Goal: Task Accomplishment & Management: Complete application form

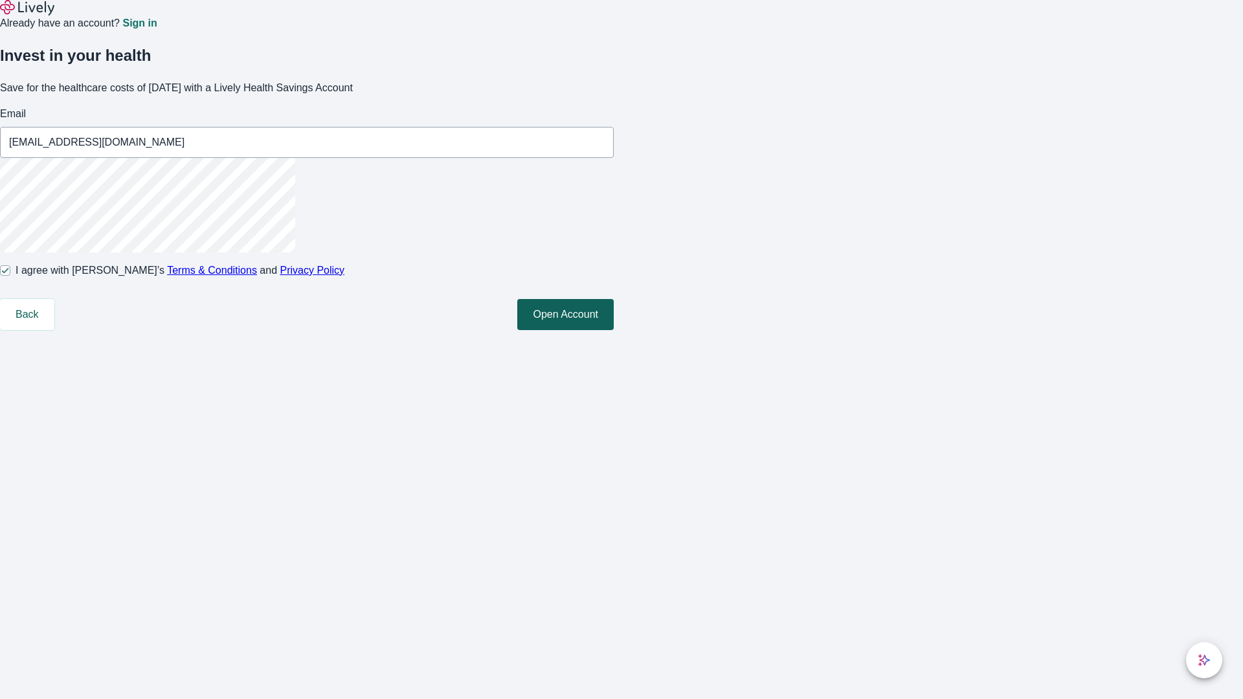
click at [614, 330] on button "Open Account" at bounding box center [565, 314] width 96 height 31
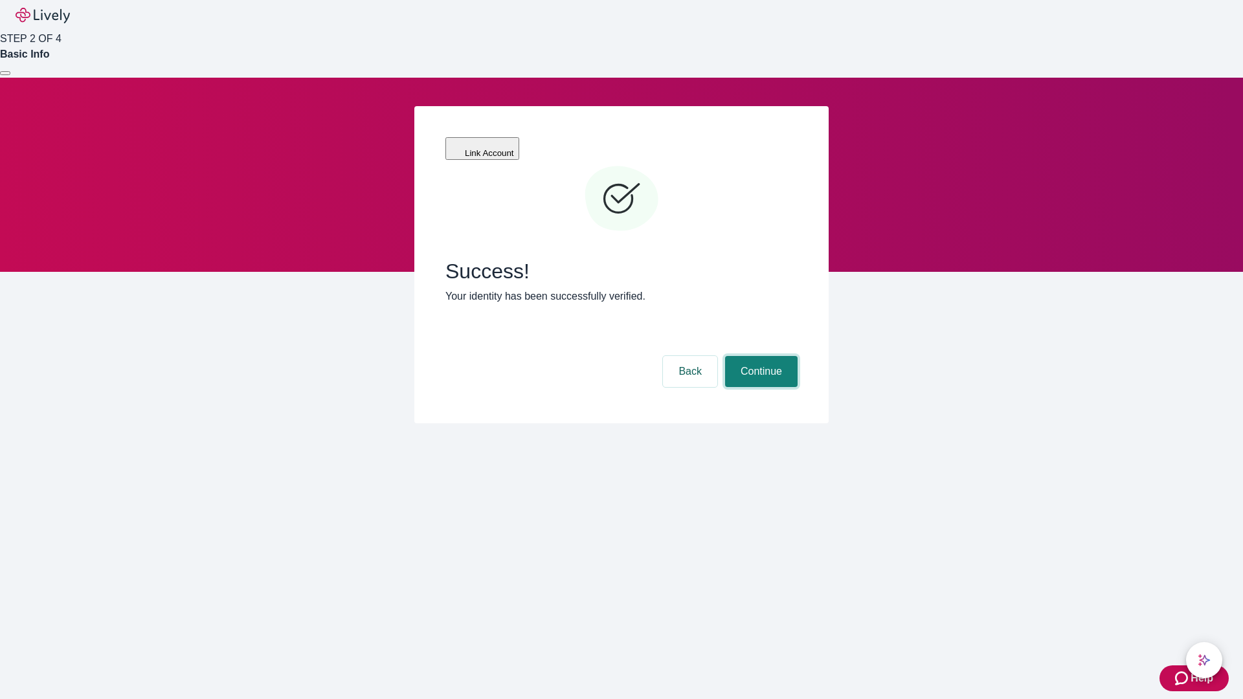
click at [759, 356] on button "Continue" at bounding box center [761, 371] width 73 height 31
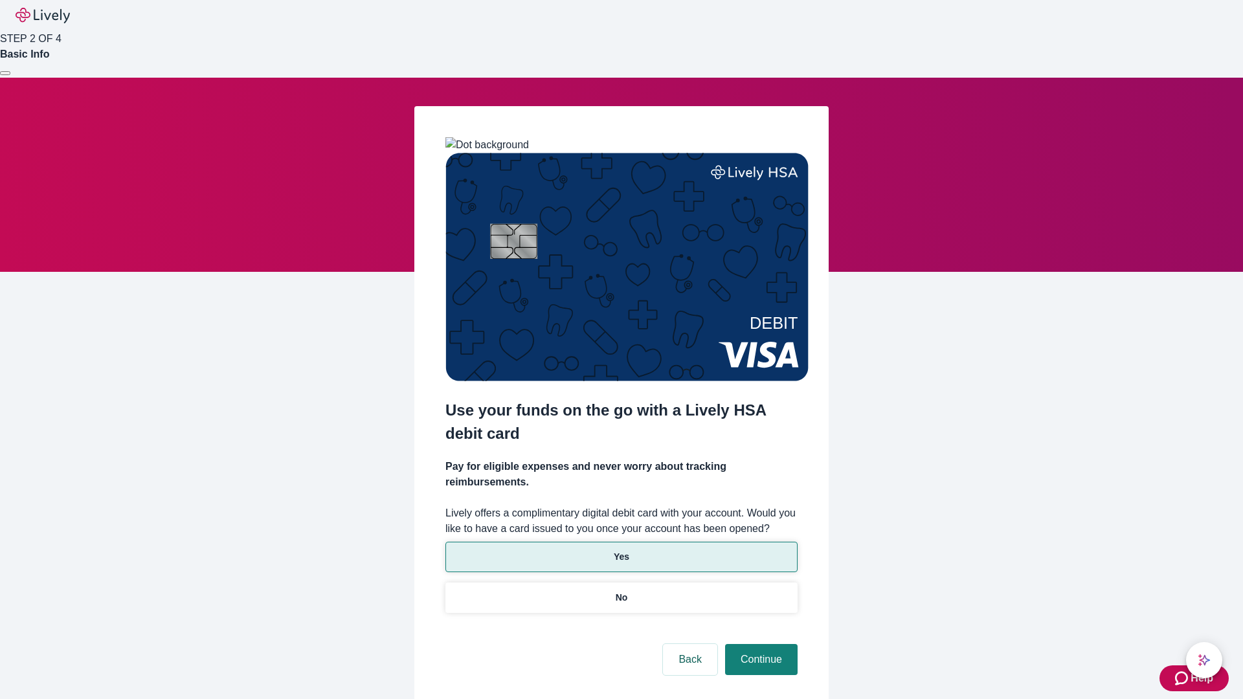
click at [621, 550] on p "Yes" at bounding box center [622, 557] width 16 height 14
click at [759, 644] on button "Continue" at bounding box center [761, 659] width 73 height 31
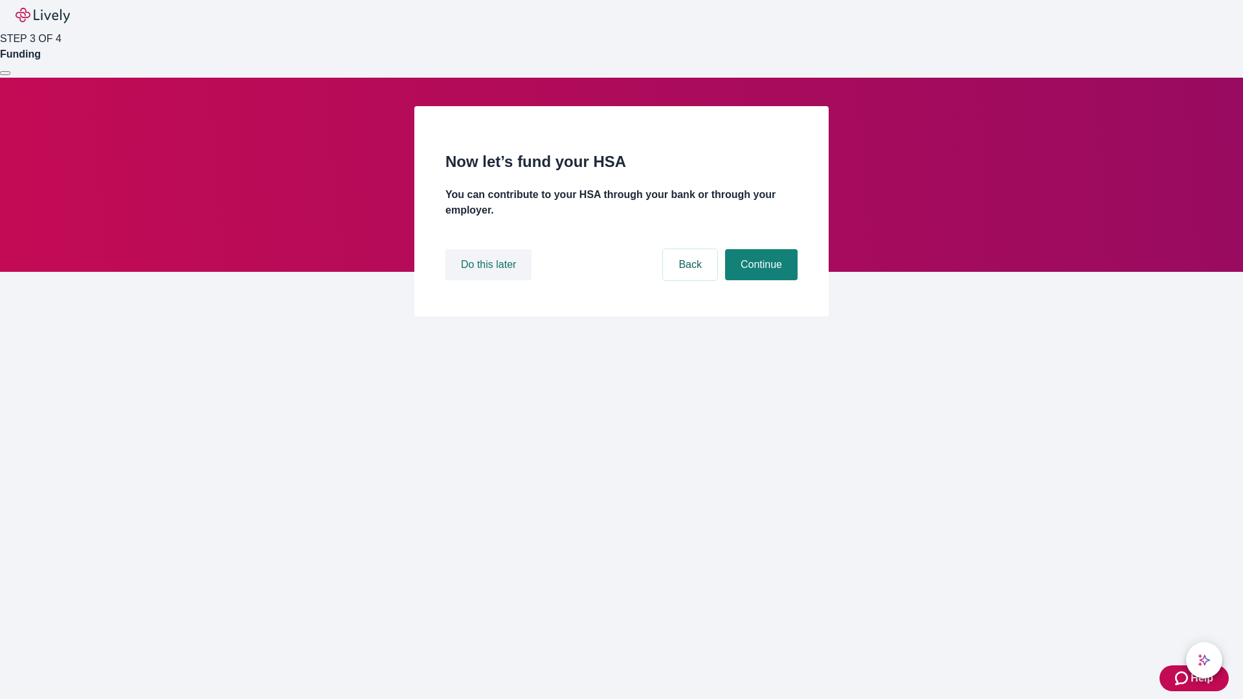
click at [490, 280] on button "Do this later" at bounding box center [488, 264] width 86 height 31
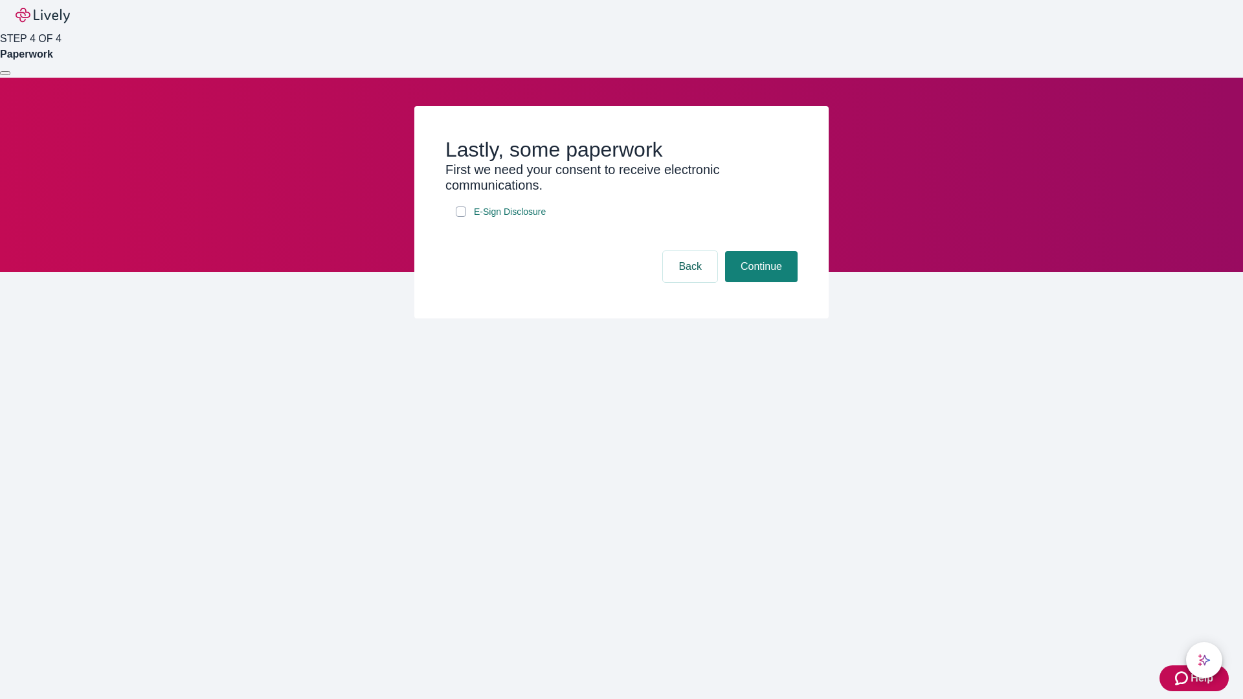
click at [461, 217] on input "E-Sign Disclosure" at bounding box center [461, 212] width 10 height 10
checkbox input "true"
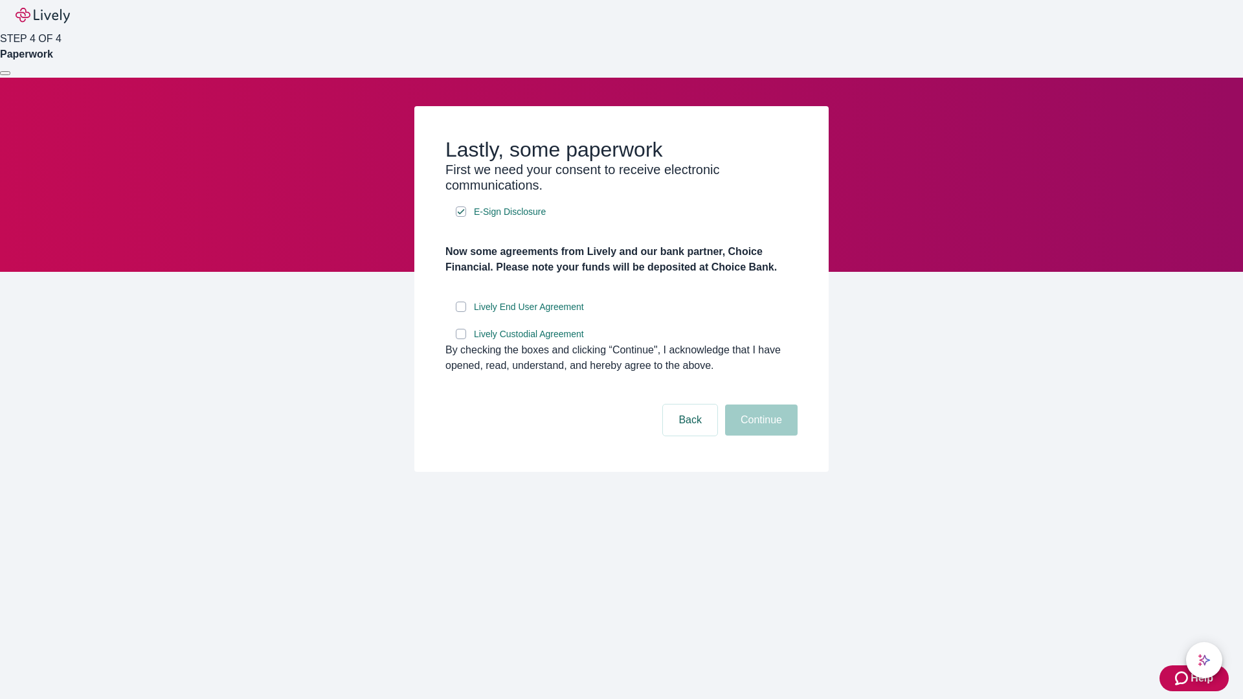
click at [461, 312] on input "Lively End User Agreement" at bounding box center [461, 307] width 10 height 10
checkbox input "true"
click at [461, 339] on input "Lively Custodial Agreement" at bounding box center [461, 334] width 10 height 10
checkbox input "true"
click at [759, 436] on button "Continue" at bounding box center [761, 420] width 73 height 31
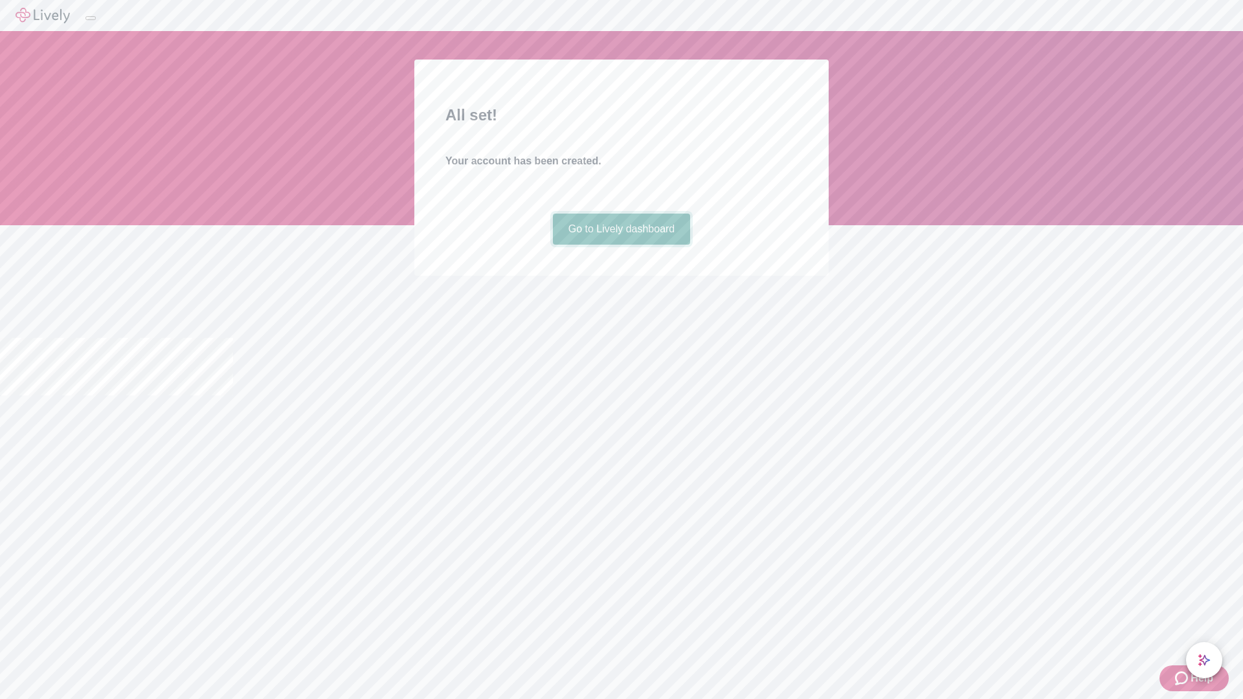
click at [621, 245] on link "Go to Lively dashboard" at bounding box center [622, 229] width 138 height 31
